Goal: Information Seeking & Learning: Learn about a topic

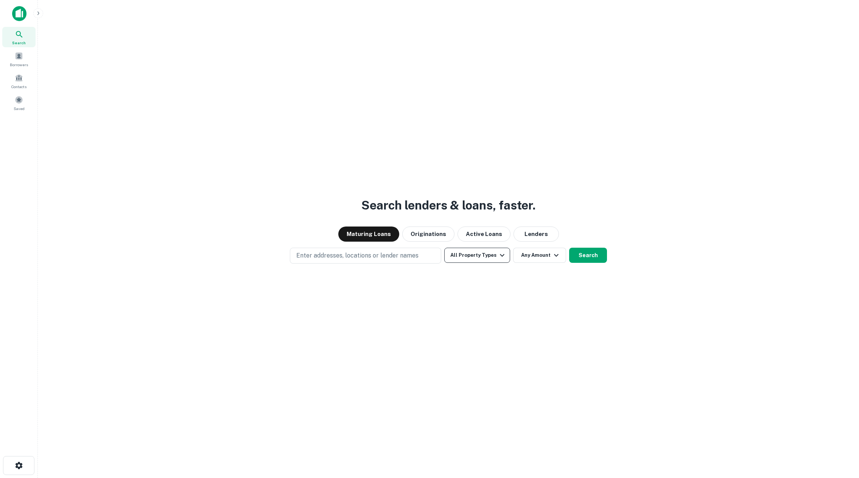
click at [501, 253] on icon "button" at bounding box center [501, 255] width 9 height 9
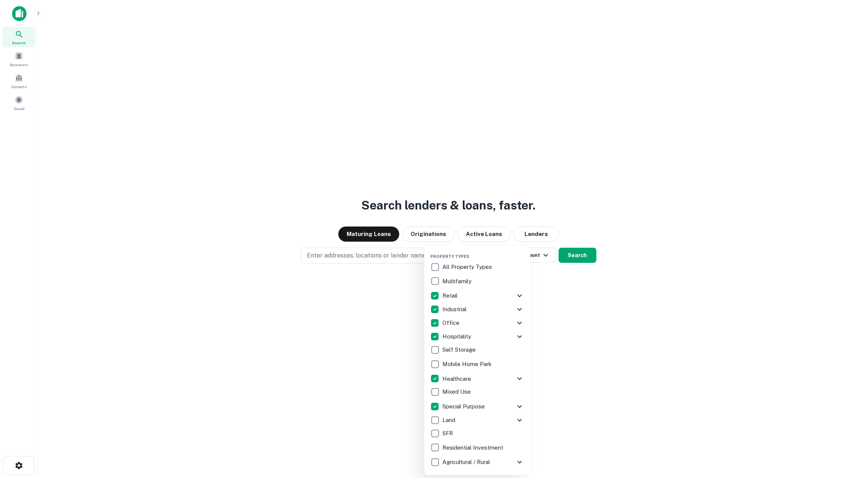
click at [525, 307] on div at bounding box center [429, 239] width 859 height 478
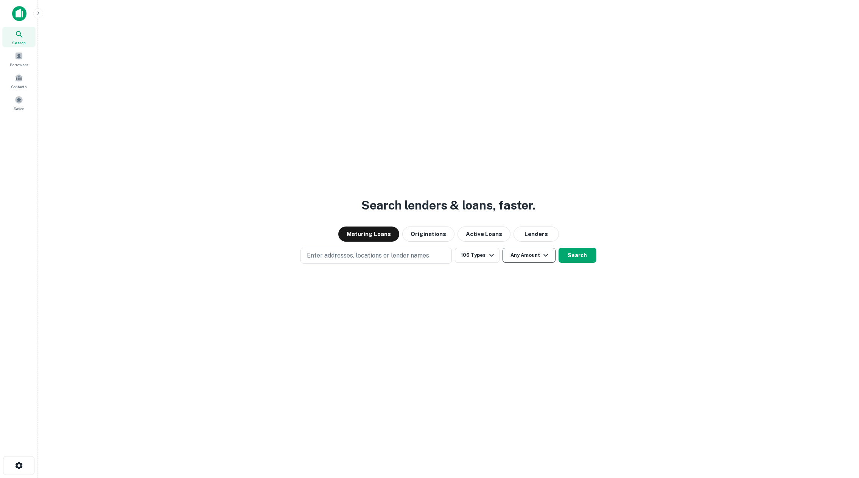
click at [523, 255] on button "Any Amount" at bounding box center [528, 255] width 53 height 15
click at [498, 298] on input "number" at bounding box center [492, 299] width 52 height 15
type input "******"
click at [525, 295] on div at bounding box center [429, 239] width 859 height 478
click at [525, 255] on button "Search" at bounding box center [577, 255] width 38 height 15
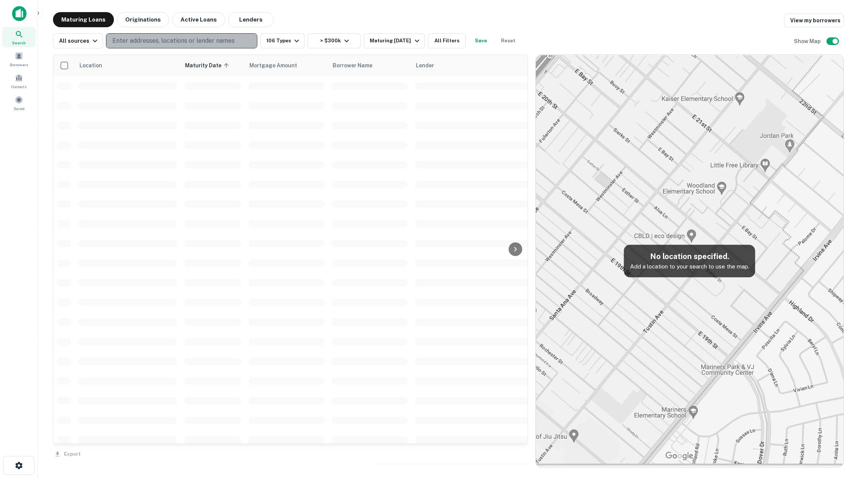
click at [187, 45] on p "Enter addresses, locations or lender names" at bounding box center [173, 40] width 122 height 9
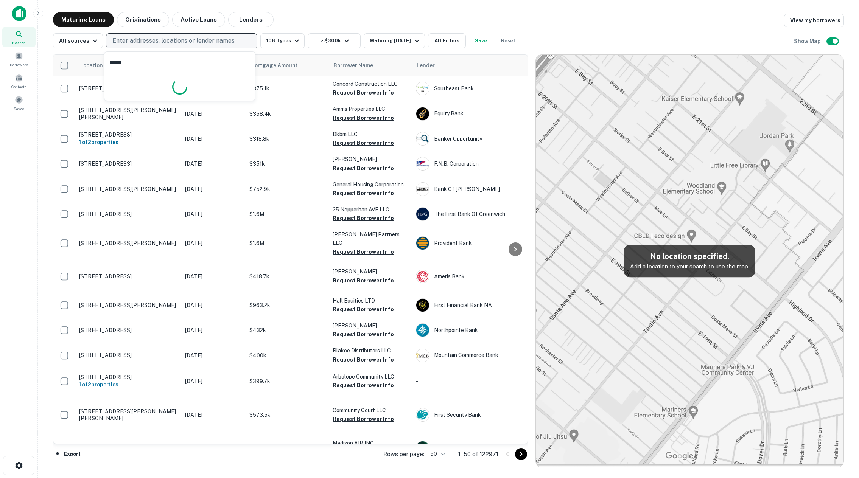
type input "******"
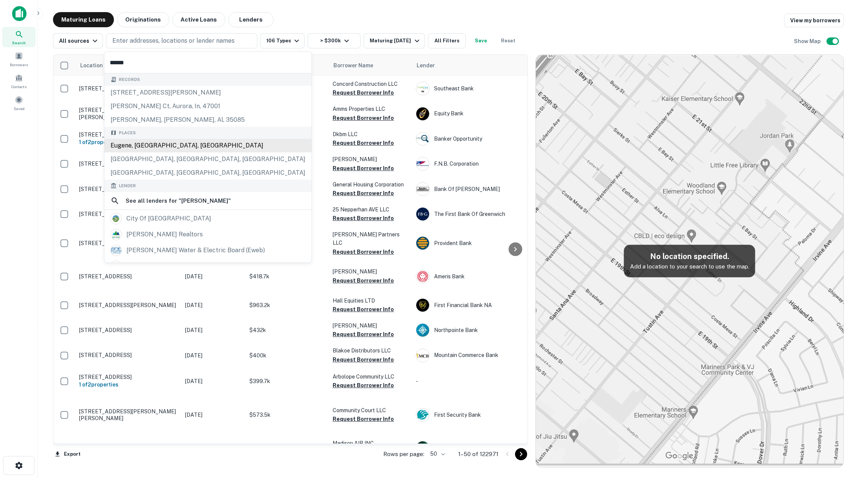
click at [170, 148] on div "Eugene, [GEOGRAPHIC_DATA], [GEOGRAPHIC_DATA]" at bounding box center [207, 146] width 207 height 14
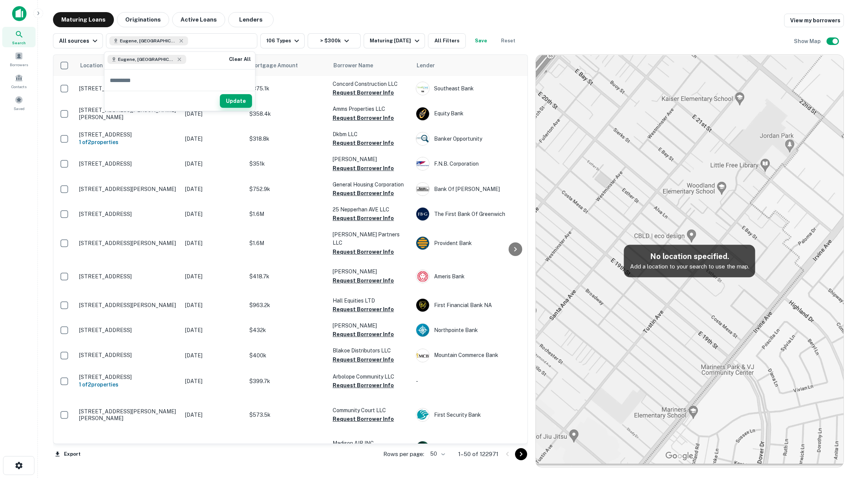
click at [240, 101] on button "Update" at bounding box center [236, 101] width 32 height 14
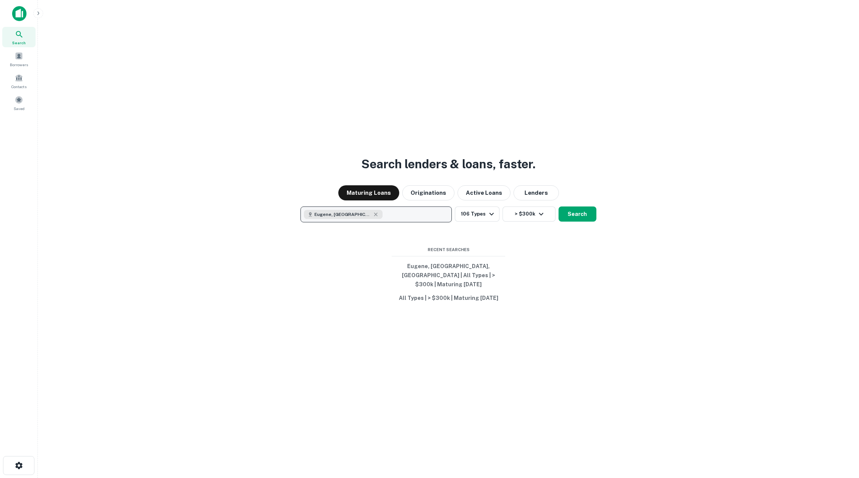
click at [405, 221] on button "Eugene, [GEOGRAPHIC_DATA], [GEOGRAPHIC_DATA]" at bounding box center [375, 215] width 151 height 16
click at [443, 239] on button "Clear All" at bounding box center [437, 237] width 24 height 9
click at [399, 216] on p "Enter addresses, locations or lender names" at bounding box center [368, 214] width 122 height 9
type input "******"
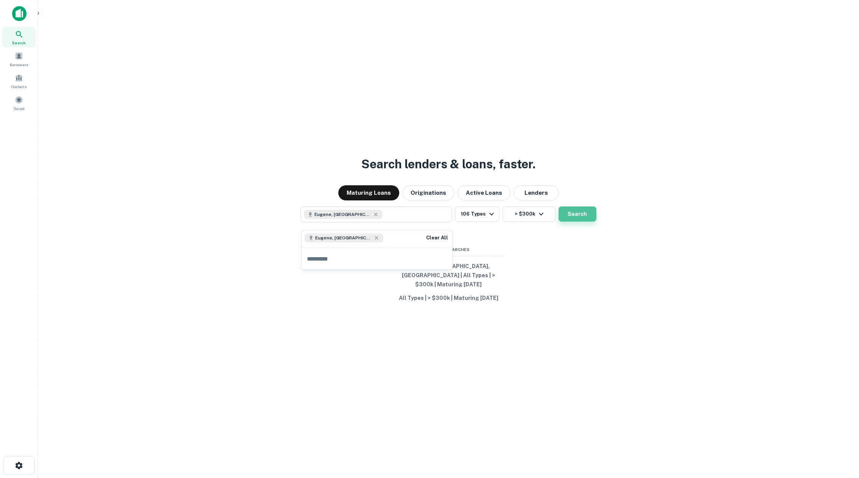
click at [525, 214] on button "Search" at bounding box center [577, 214] width 38 height 15
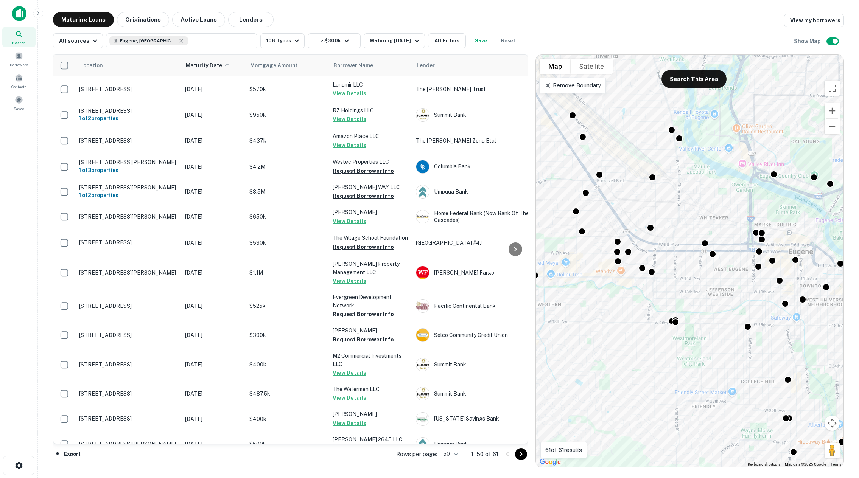
drag, startPoint x: 745, startPoint y: 305, endPoint x: 604, endPoint y: 304, distance: 141.5
click at [525, 304] on div "To activate drag with keyboard, press Alt + Enter. Once in keyboard drag state,…" at bounding box center [689, 261] width 307 height 412
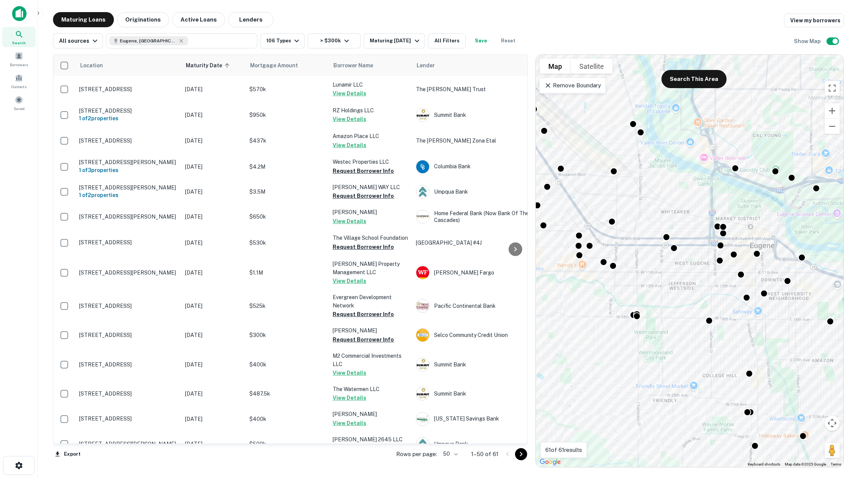
drag, startPoint x: 698, startPoint y: 299, endPoint x: 655, endPoint y: 292, distance: 43.3
click at [525, 292] on div "To activate drag with keyboard, press Alt + Enter. Once in keyboard drag state,…" at bounding box center [689, 261] width 307 height 412
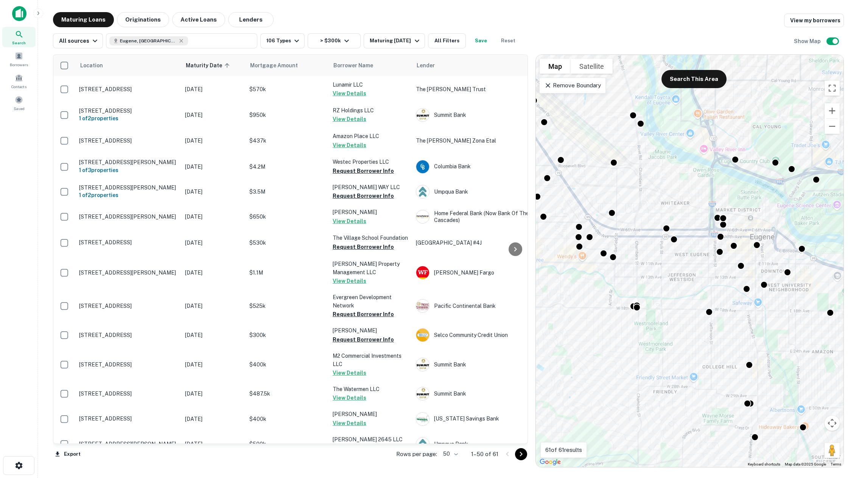
drag, startPoint x: 652, startPoint y: 288, endPoint x: 652, endPoint y: 278, distance: 10.2
click at [525, 278] on div "To activate drag with keyboard, press Alt + Enter. Once in keyboard drag state,…" at bounding box center [689, 261] width 307 height 412
click at [525, 87] on p "Remove Boundary" at bounding box center [572, 85] width 56 height 9
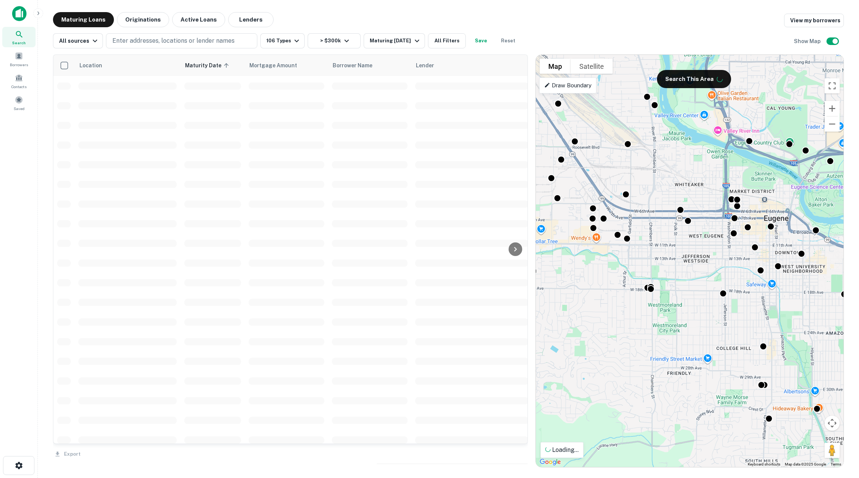
drag, startPoint x: 674, startPoint y: 278, endPoint x: 690, endPoint y: 258, distance: 25.3
click at [525, 258] on div "To activate drag with keyboard, press Alt + Enter. Once in keyboard drag state,…" at bounding box center [689, 261] width 307 height 412
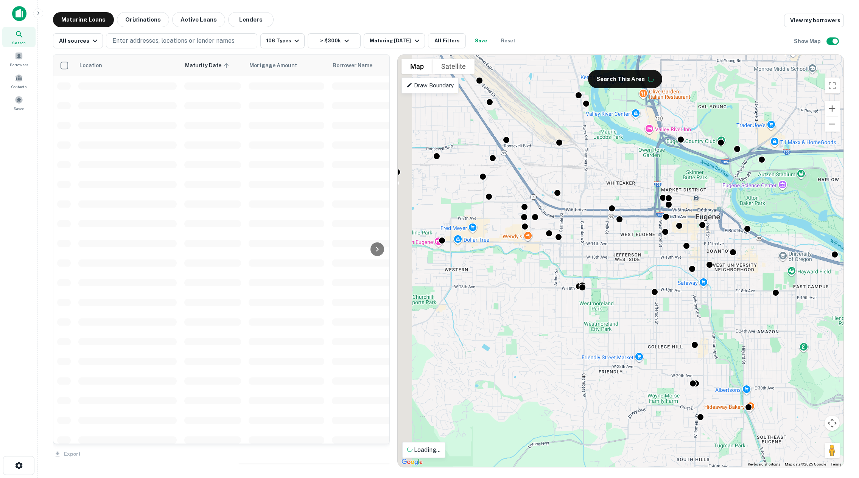
drag, startPoint x: 532, startPoint y: 257, endPoint x: 394, endPoint y: 263, distance: 137.8
click at [394, 263] on div at bounding box center [394, 260] width 8 height 413
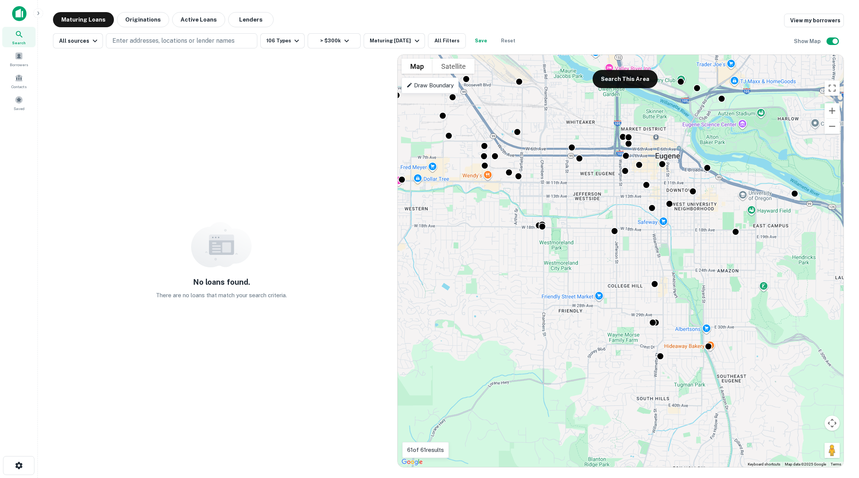
drag, startPoint x: 615, startPoint y: 250, endPoint x: 575, endPoint y: 193, distance: 70.1
click at [525, 193] on div "To activate drag with keyboard, press Alt + Enter. Once in keyboard drag state,…" at bounding box center [621, 261] width 446 height 412
click at [525, 79] on button "Search This Area" at bounding box center [624, 79] width 65 height 18
click at [412, 41] on icon "button" at bounding box center [416, 40] width 9 height 9
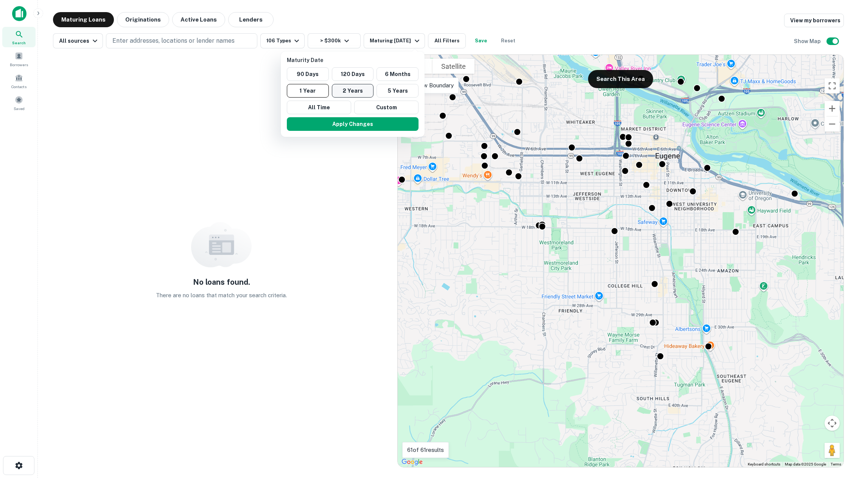
click at [353, 92] on button "2 Years" at bounding box center [353, 91] width 42 height 14
click at [353, 124] on button "Apply Changes" at bounding box center [356, 124] width 132 height 14
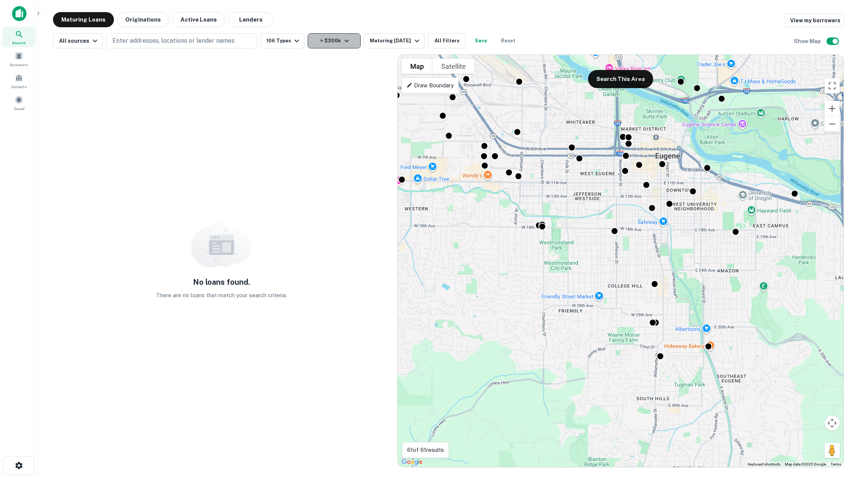
click at [346, 38] on icon "button" at bounding box center [346, 40] width 9 height 9
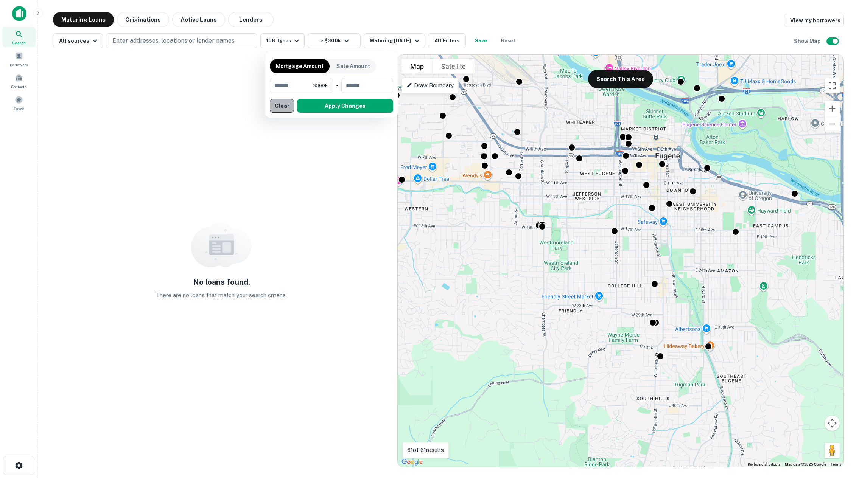
click at [283, 107] on button "Clear" at bounding box center [282, 106] width 24 height 14
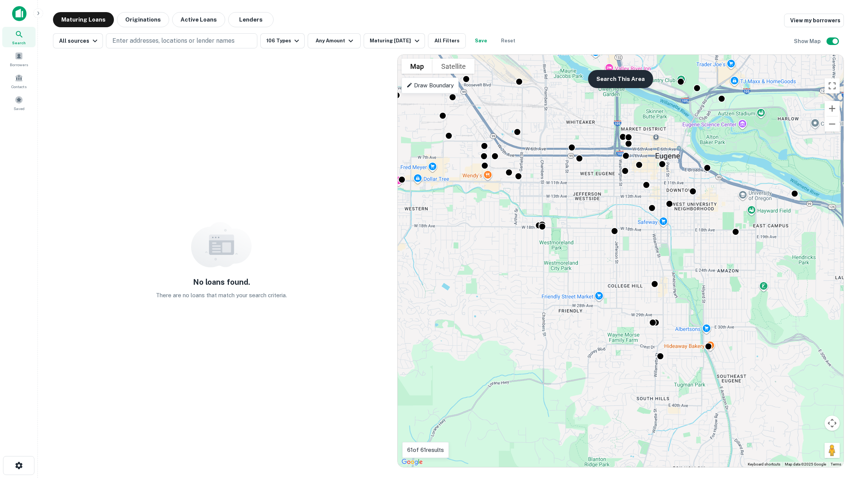
click at [525, 78] on button "Search This Area" at bounding box center [620, 79] width 65 height 18
